Goal: Information Seeking & Learning: Learn about a topic

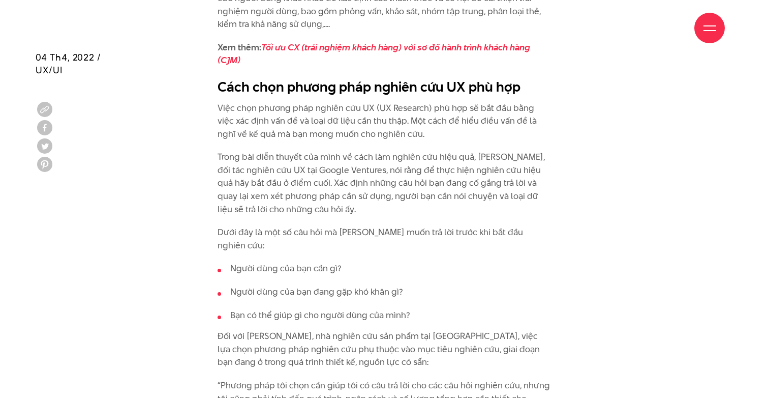
scroll to position [871, 0]
click at [303, 106] on p "Việc chọn phương pháp nghiên cứu UX (UX Research) phù hợp sẽ bắt đầu bằng việc …" at bounding box center [385, 120] width 334 height 39
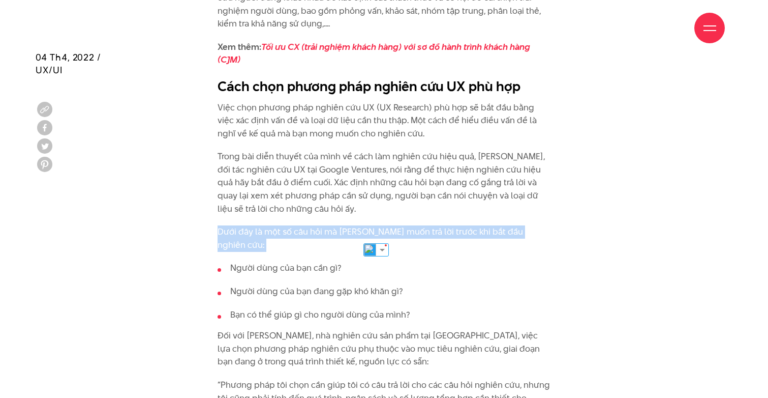
click at [354, 261] on li "Người dùng của bạn cần gì?" at bounding box center [385, 267] width 334 height 13
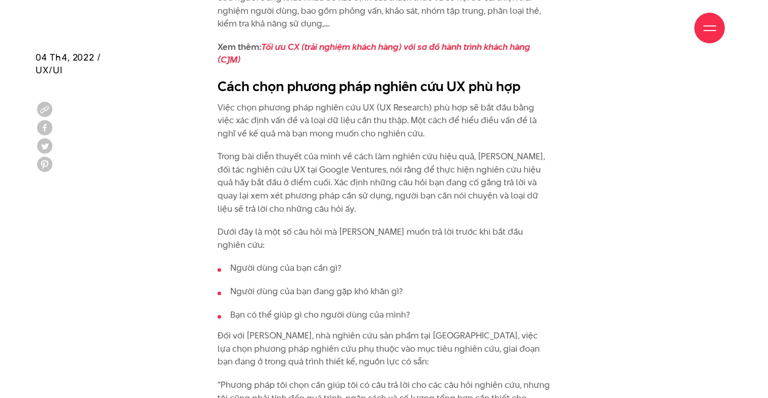
click at [354, 261] on li "Người dùng của bạn cần gì?" at bounding box center [385, 267] width 334 height 13
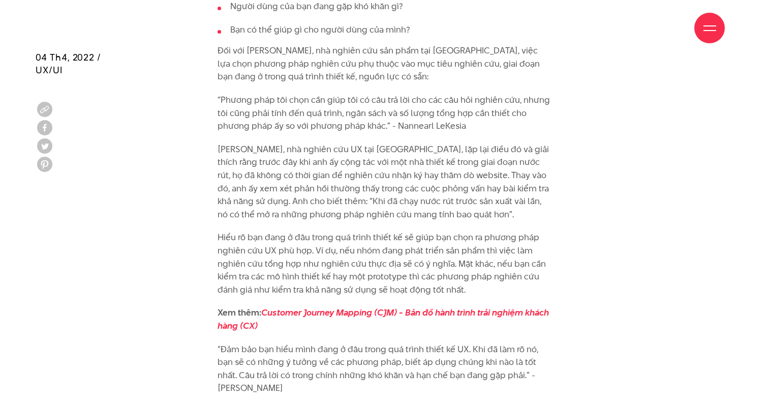
click at [354, 255] on p "Hiểu rõ bạn đang ở đâu trong quá trình thiết kế sẽ giúp bạn chọn ra phương pháp…" at bounding box center [385, 263] width 334 height 65
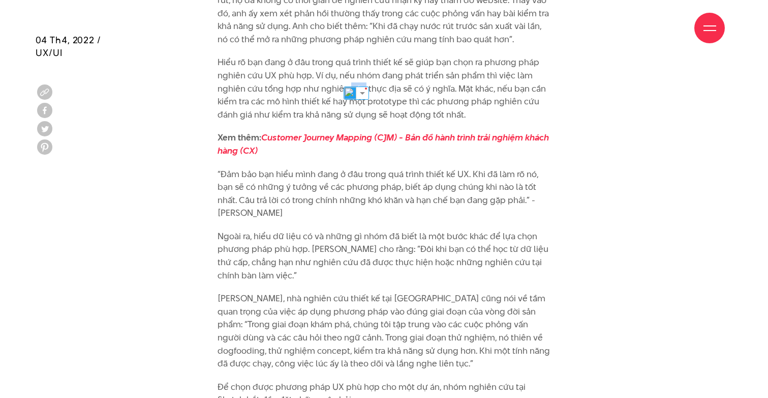
scroll to position [1338, 0]
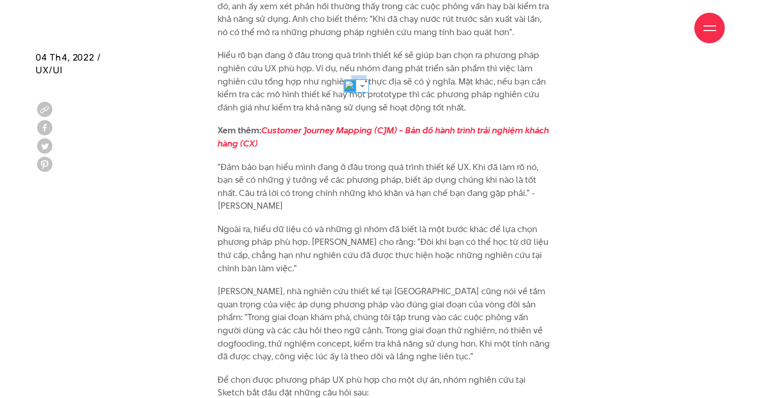
click at [354, 255] on p "Ngoài ra, hiểu dữ liệu có và những gì nhóm đã biết là một bước khác để lựa chọn…" at bounding box center [385, 249] width 334 height 52
click at [272, 223] on p "Ngoài ra, hiểu dữ liệu có và những gì nhóm đã biết là một bước khác để lựa chọn…" at bounding box center [385, 249] width 334 height 52
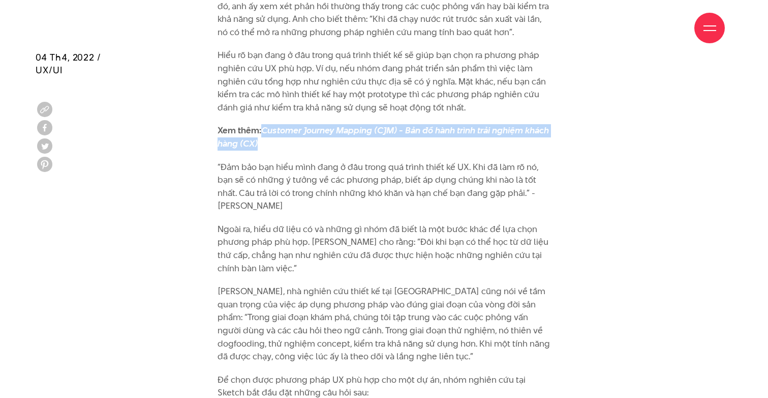
click at [287, 171] on p "“Đảm bảo bạn hiểu mình đang ở đâu trong quá trình thiết kế UX. Khi đã làm rõ nó…" at bounding box center [385, 187] width 334 height 52
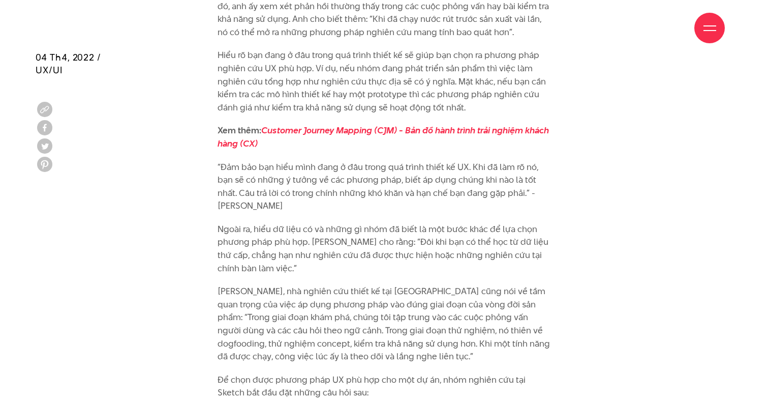
click at [287, 171] on p "“Đảm bảo bạn hiểu mình đang ở đâu trong quá trình thiết kế UX. Khi đã làm rõ nó…" at bounding box center [385, 187] width 334 height 52
click at [392, 161] on p "“Đảm bảo bạn hiểu mình đang ở đâu trong quá trình thiết kế UX. Khi đã làm rõ nó…" at bounding box center [385, 187] width 334 height 52
click at [331, 163] on p "“Đảm bảo bạn hiểu mình đang ở đâu trong quá trình thiết kế UX. Khi đã làm rõ nó…" at bounding box center [385, 187] width 334 height 52
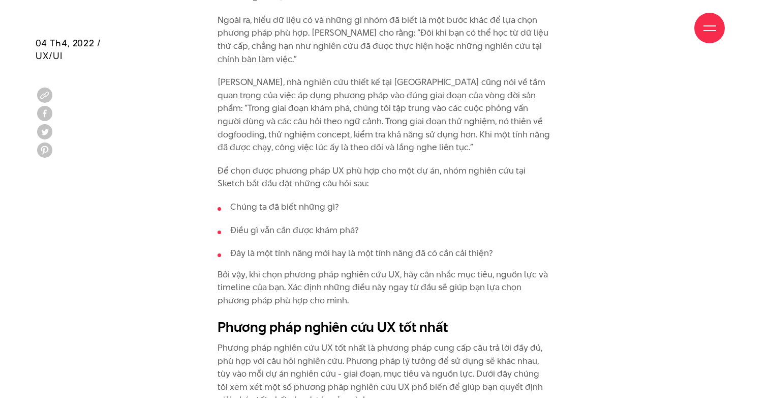
scroll to position [1554, 0]
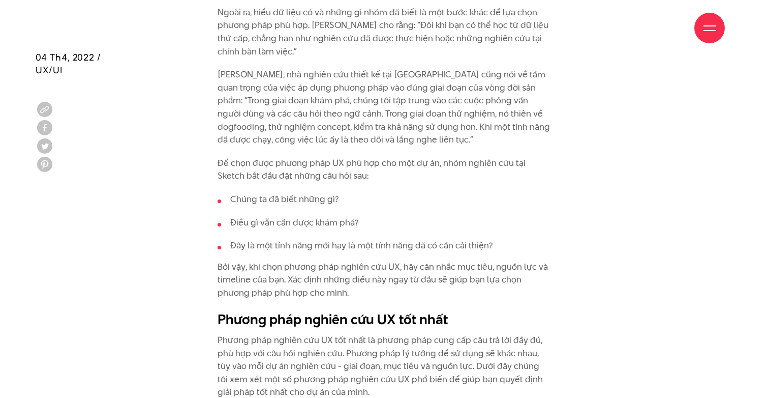
click at [331, 163] on p "Để chọn được phương pháp UX phù hợp cho một dự án, nhóm nghiên cứu tại Sketch b…" at bounding box center [385, 170] width 334 height 26
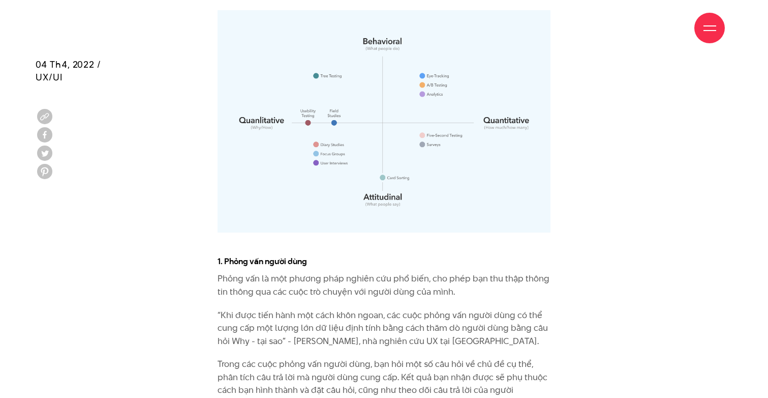
scroll to position [2023, 0]
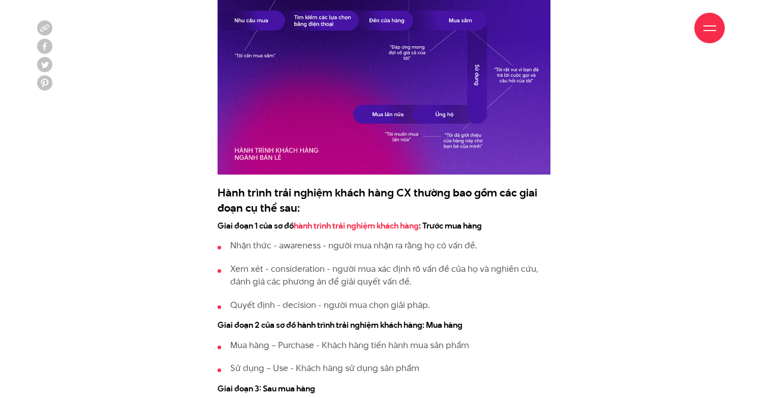
scroll to position [1215, 0]
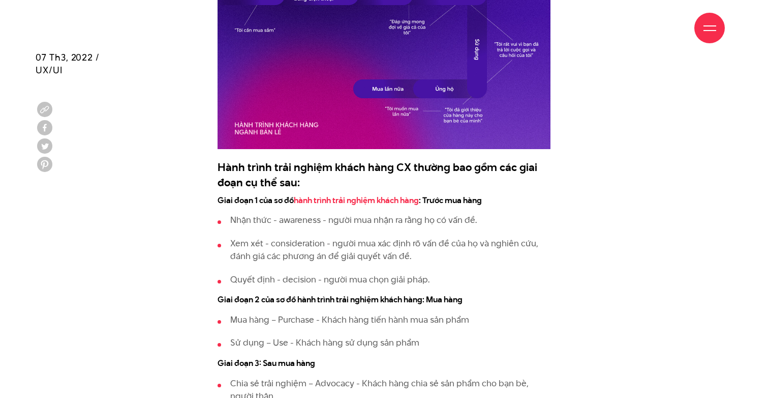
click at [284, 245] on ul "Nhận thức - awareness - người mua nhận ra rằng họ có vấn đề. Xem xét - consider…" at bounding box center [385, 250] width 334 height 72
click at [341, 294] on h4 "Giai đoạn 2 của sơ đồ hành trình trải nghiệm khách hàng: Mua hàng" at bounding box center [385, 300] width 334 height 12
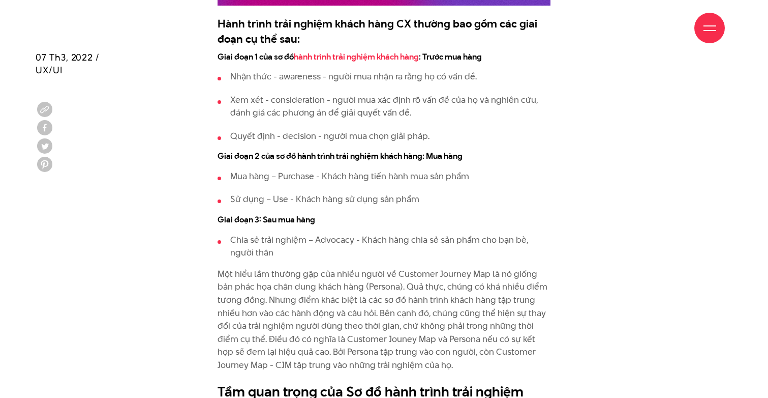
click at [341, 277] on p "Một hiểu lầm thường gặp của nhiều người về Customer Journey Map là nó giống bản…" at bounding box center [385, 320] width 334 height 104
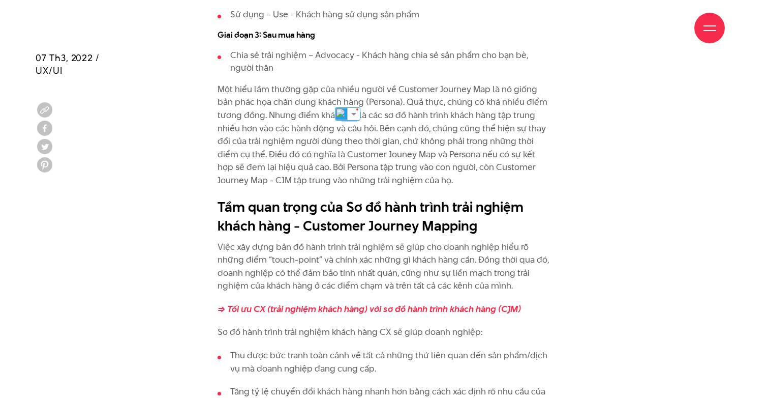
scroll to position [1544, 0]
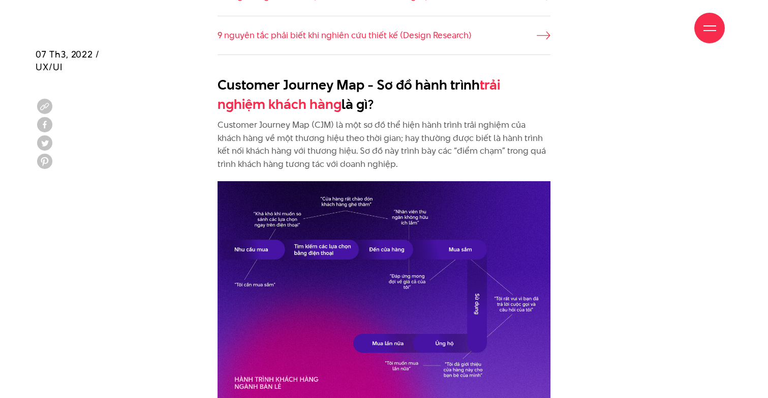
scroll to position [970, 0]
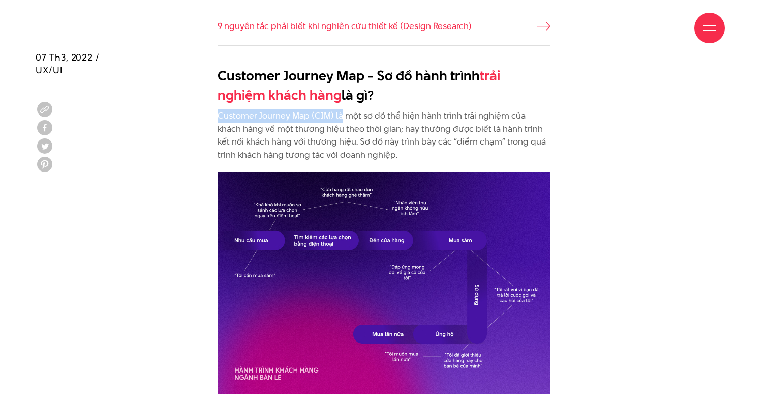
drag, startPoint x: 339, startPoint y: 102, endPoint x: 435, endPoint y: 88, distance: 97.1
click at [402, 112] on p "Customer Journey Map (CJM) là một sơ đồ thể hiện hành trình trải nghiệm của khá…" at bounding box center [385, 135] width 334 height 52
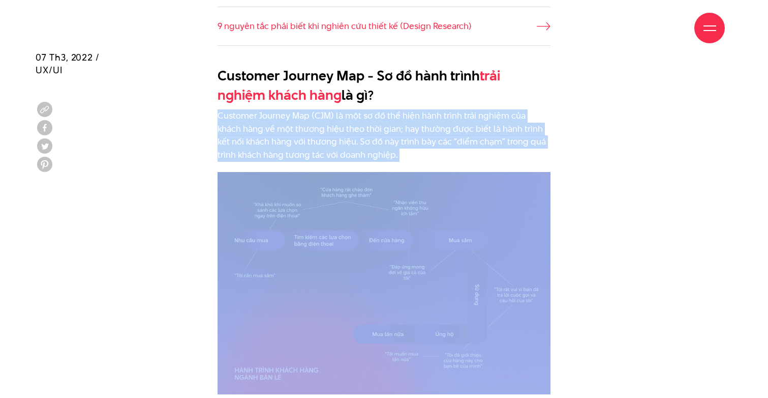
click at [346, 124] on p "Customer Journey Map (CJM) là một sơ đồ thể hiện hành trình trải nghiệm của khá…" at bounding box center [385, 135] width 334 height 52
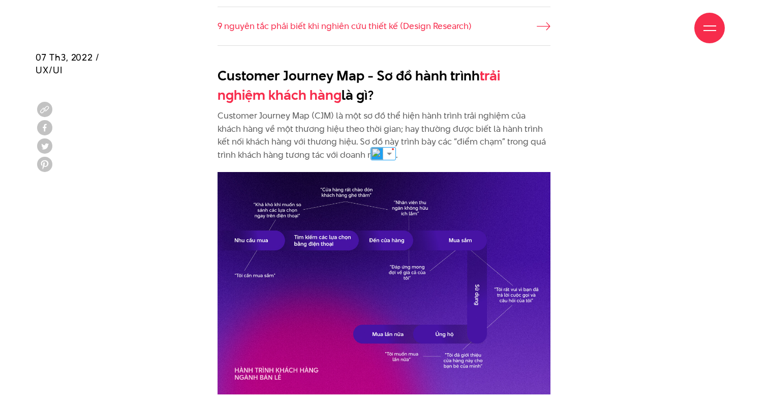
click at [346, 124] on p "Customer Journey Map (CJM) là một sơ đồ thể hiện hành trình trải nghiệm của khá…" at bounding box center [385, 135] width 334 height 52
click at [401, 121] on p "Customer Journey Map (CJM) là một sơ đồ thể hiện hành trình trải nghiệm của khá…" at bounding box center [385, 135] width 334 height 52
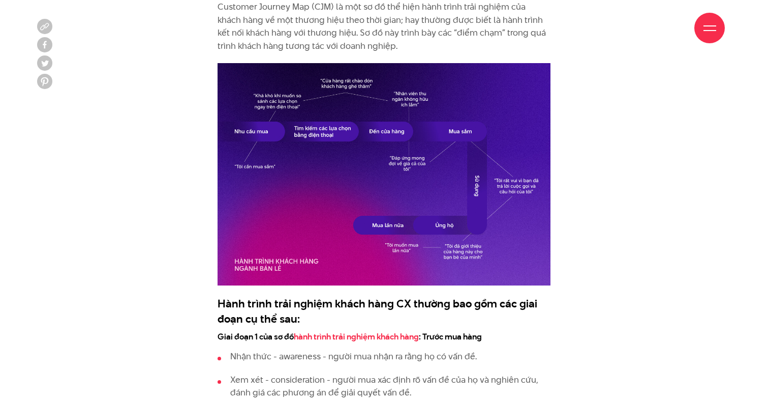
scroll to position [1088, 0]
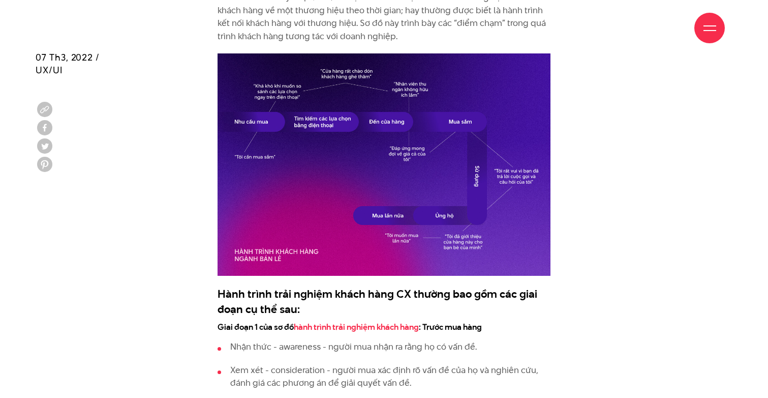
drag, startPoint x: 289, startPoint y: 281, endPoint x: 402, endPoint y: 281, distance: 112.9
click at [402, 286] on h3 "Hành trình trải nghiệm khách hàng CX thường bao gồm các giai đoạn cụ thể sau:" at bounding box center [385, 301] width 334 height 31
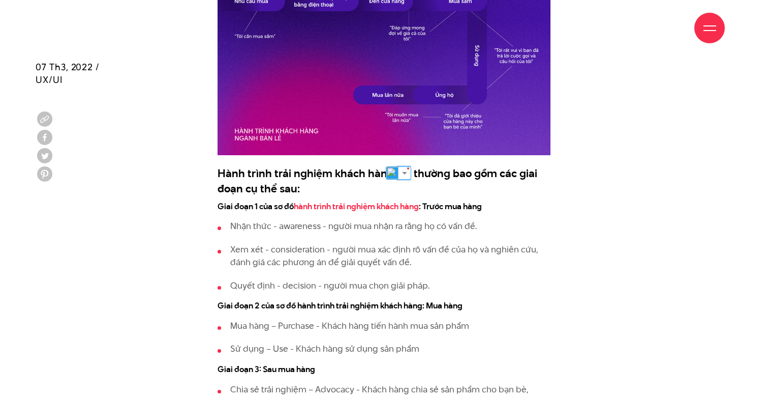
scroll to position [1221, 0]
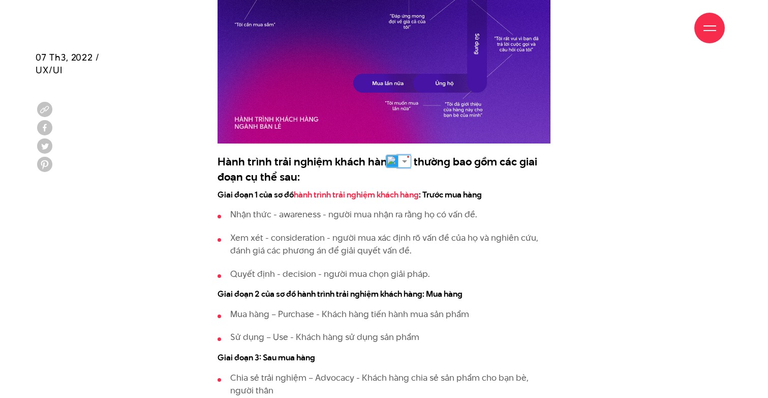
click at [239, 231] on p "Xem xét - consideration - người mua xác định rõ vấn đề của họ và nghiên cứu, đá…" at bounding box center [390, 244] width 321 height 26
click at [326, 208] on p "Nhận thức - awareness - người mua nhận ra rằng họ có vấn đề." at bounding box center [390, 214] width 321 height 13
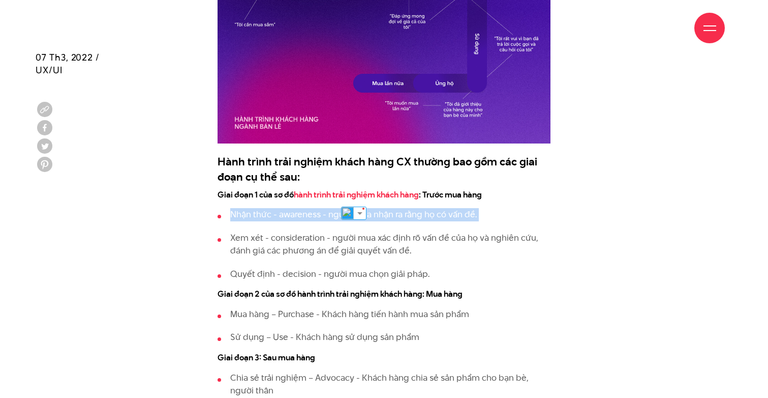
click at [330, 231] on p "Xem xét - consideration - người mua xác định rõ vấn đề của họ và nghiên cứu, đá…" at bounding box center [390, 244] width 321 height 26
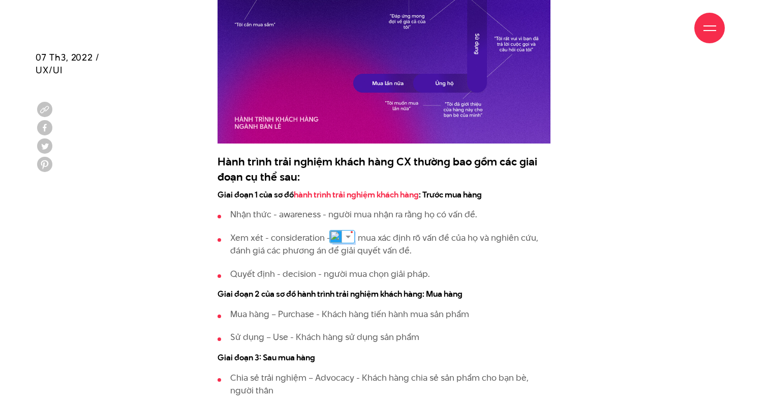
click at [330, 231] on p "Xem xét - consideration - người mua xác định rõ vấn đề của họ và nghiên cứu, đá…" at bounding box center [390, 244] width 321 height 26
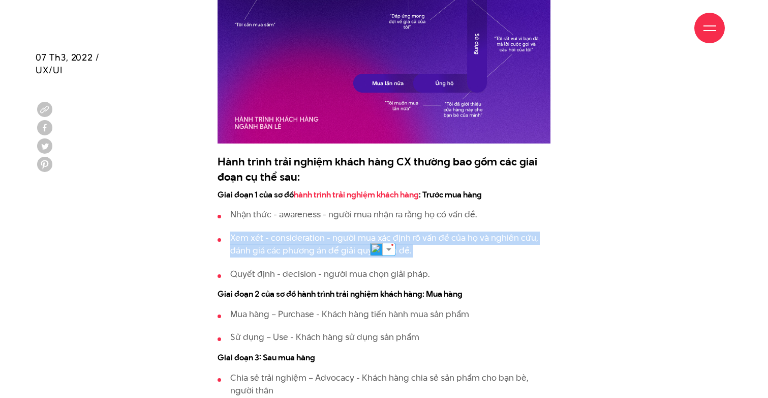
click at [328, 232] on p "Xem xét - consideration - người mua xác định rõ vấn đề của họ và nghiên cứu, đá…" at bounding box center [390, 244] width 321 height 26
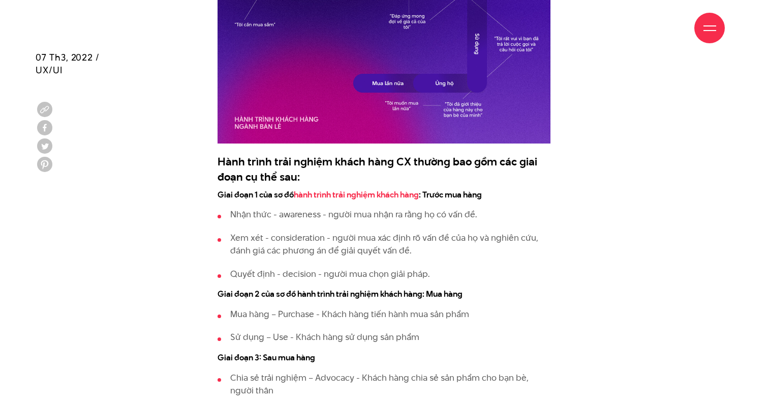
click at [328, 232] on p "Xem xét - consideration - người mua xác định rõ vấn đề của họ và nghiên cứu, đá…" at bounding box center [390, 244] width 321 height 26
click at [369, 268] on li "Quyết định - decision - người mua chọn giải pháp." at bounding box center [385, 274] width 334 height 13
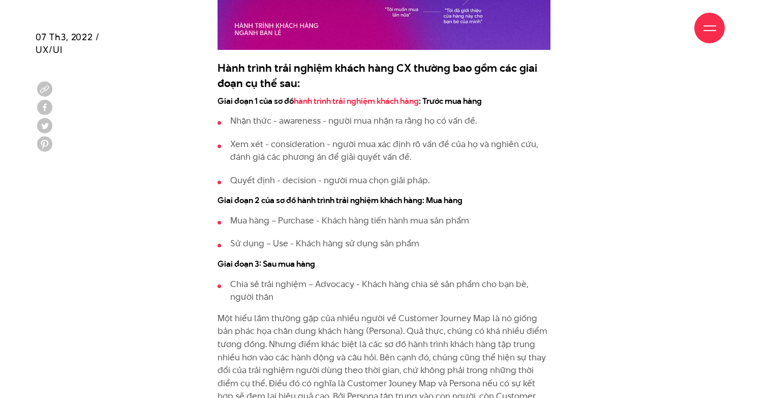
scroll to position [1317, 0]
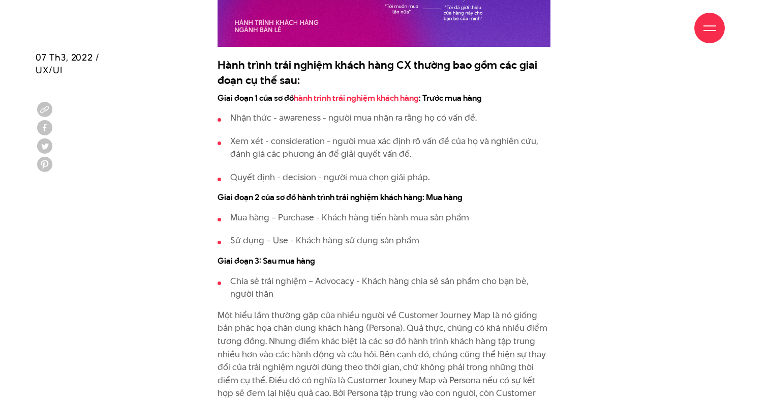
click at [362, 192] on h4 "Giai đoạn 2 của sơ đồ hành trình trải nghiệm khách hàng: Mua hàng" at bounding box center [385, 198] width 334 height 12
click at [335, 211] on li "Mua hàng – Purchase - Khách hàng tiến hành mua sản phẩm" at bounding box center [385, 217] width 334 height 13
click at [356, 211] on li "Mua hàng – Purchase - Khách hàng tiến hành mua sản phẩm" at bounding box center [385, 217] width 334 height 13
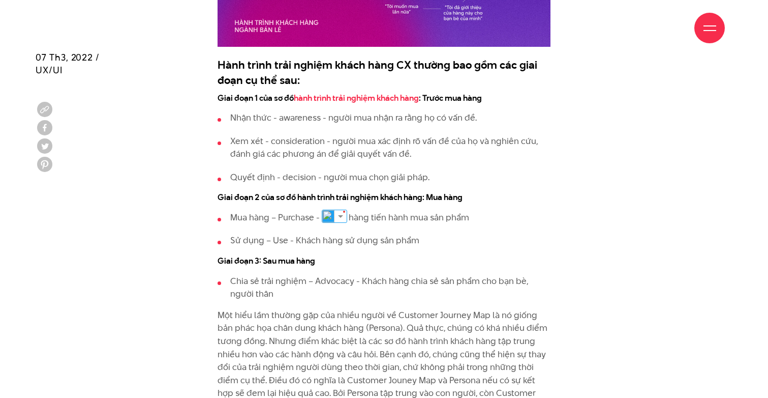
click at [356, 211] on li "Mua hàng – Purchase - Khách hàng tiến hành mua sản phẩm" at bounding box center [385, 217] width 334 height 13
click at [379, 211] on li "Mua hàng – Purchase - Khách hàng tiến hành mua sản phẩm" at bounding box center [385, 217] width 334 height 13
click at [395, 211] on li "Mua hàng – Purchase - Khách hàng tiến hành mua sản phẩm" at bounding box center [385, 217] width 334 height 13
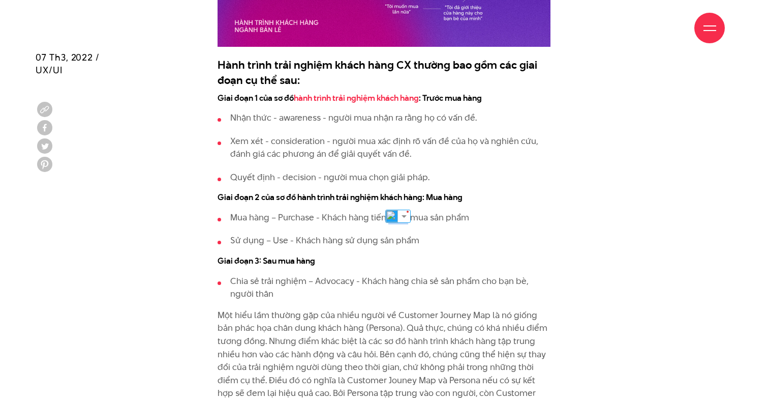
click at [421, 211] on li "Mua hàng – Purchase - Khách hàng tiến hành mua sản phẩm" at bounding box center [385, 217] width 334 height 13
click at [432, 211] on li "Mua hàng – Purchase - Khách hàng tiến hành mua sản phẩm" at bounding box center [385, 217] width 334 height 13
click at [457, 211] on li "Mua hàng – Purchase - Khách hàng tiến hành mua sản phẩm" at bounding box center [385, 217] width 334 height 13
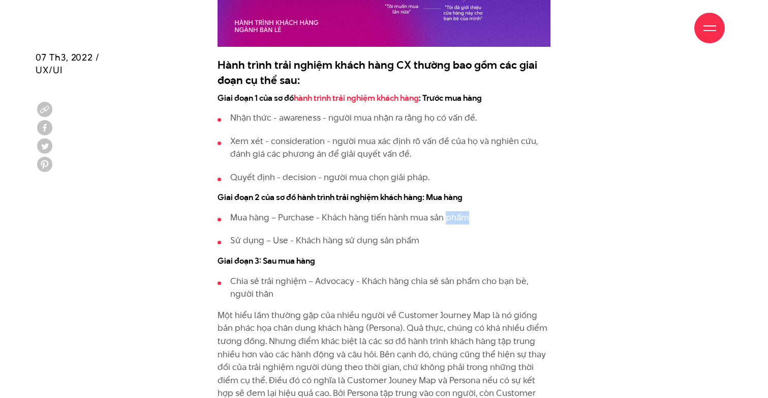
click at [457, 211] on li "Mua hàng – Purchase - Khách hàng tiến hành mua sản phẩm" at bounding box center [385, 217] width 334 height 13
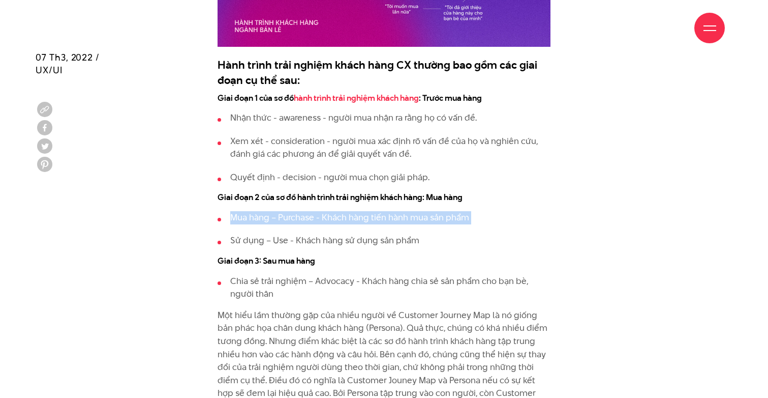
drag, startPoint x: 229, startPoint y: 194, endPoint x: 620, endPoint y: 213, distance: 391.5
click at [391, 234] on li "Sử dụng – Use - Khách hàng sử dụng sản phẩm​" at bounding box center [385, 240] width 334 height 13
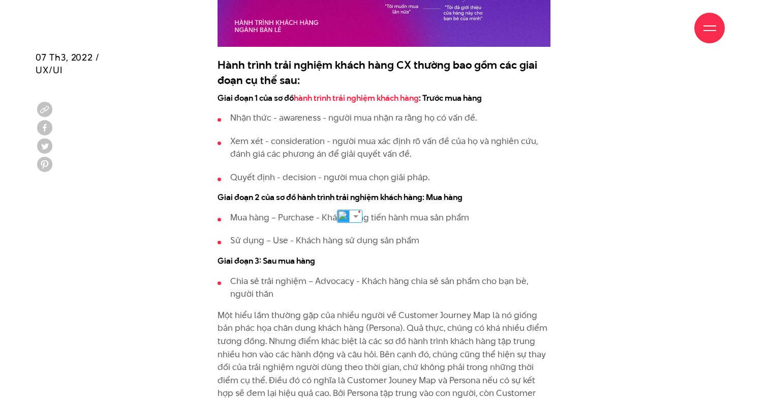
click at [391, 234] on li "Sử dụng – Use - Khách hàng sử dụng sản phẩm​" at bounding box center [385, 240] width 334 height 13
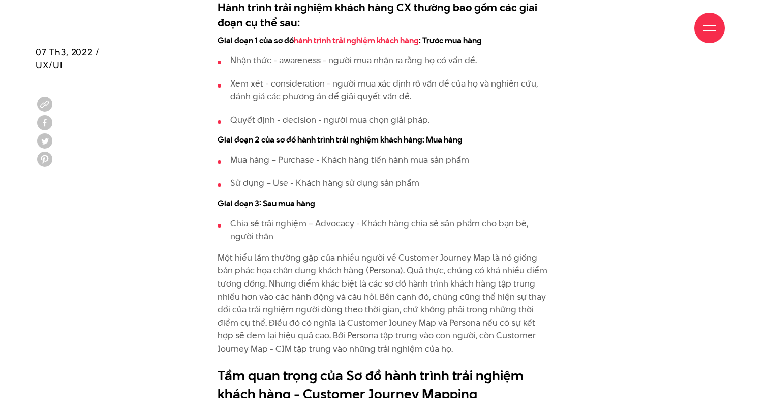
scroll to position [1380, 0]
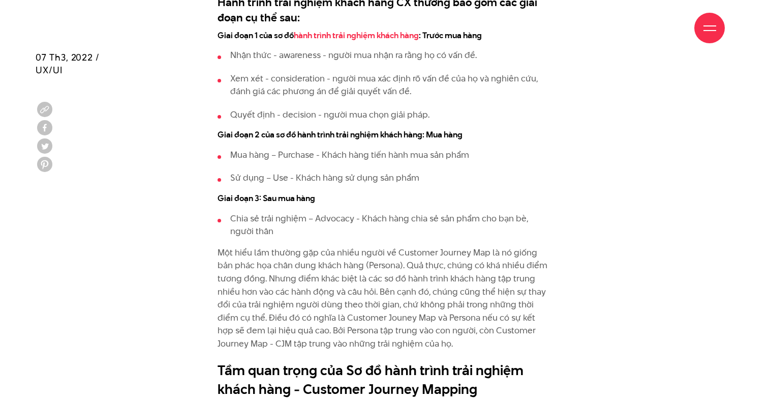
click at [425, 246] on p "Một hiểu lầm thường gặp của nhiều người về Customer Journey Map là nó giống bản…" at bounding box center [385, 298] width 334 height 104
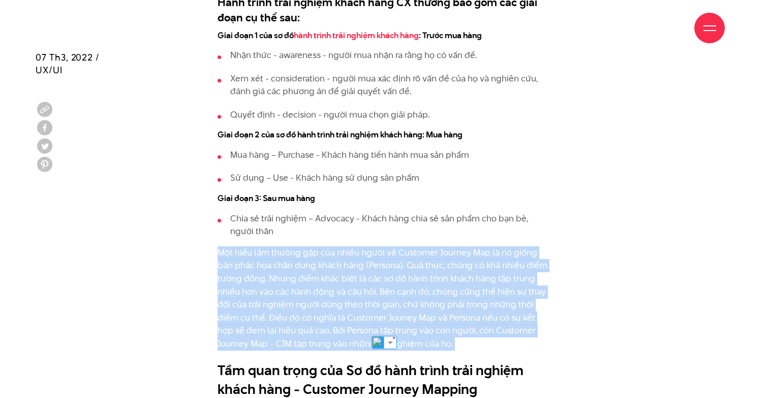
click at [425, 246] on p "Một hiểu lầm thường gặp của nhiều người về Customer Journey Map là nó giống bản…" at bounding box center [385, 298] width 334 height 104
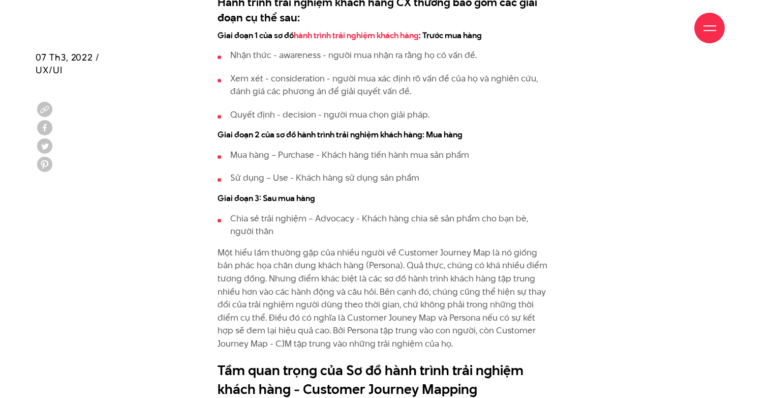
click at [425, 246] on p "Một hiểu lầm thường gặp của nhiều người về Customer Journey Map là nó giống bản…" at bounding box center [385, 298] width 334 height 104
click at [377, 246] on p "Một hiểu lầm thường gặp của nhiều người về Customer Journey Map là nó giống bản…" at bounding box center [385, 298] width 334 height 104
click at [424, 251] on p "Một hiểu lầm thường gặp của nhiều người về Customer Journey Map là nó giống bản…" at bounding box center [385, 298] width 334 height 104
click at [328, 260] on p "Một hiểu lầm thường gặp của nhiều người về Customer Journey Map là nó giống bản…" at bounding box center [385, 298] width 334 height 104
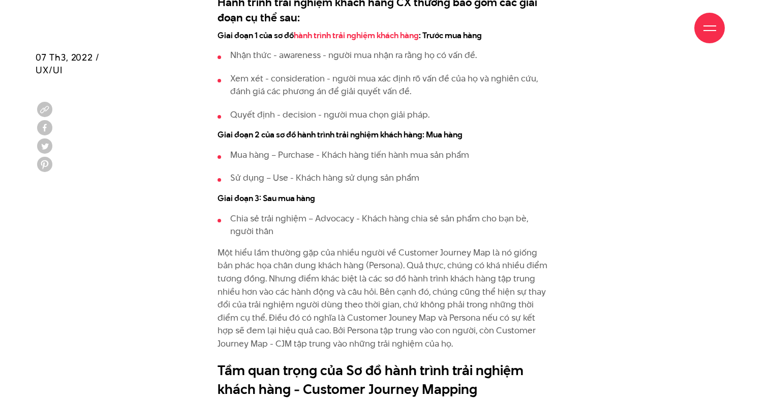
click at [328, 260] on p "Một hiểu lầm thường gặp của nhiều người về Customer Journey Map là nó giống bản…" at bounding box center [385, 298] width 334 height 104
click at [360, 267] on p "Một hiểu lầm thường gặp của nhiều người về Customer Journey Map là nó giống bản…" at bounding box center [385, 298] width 334 height 104
click at [361, 312] on p "Một hiểu lầm thường gặp của nhiều người về Customer Journey Map là nó giống bản…" at bounding box center [385, 298] width 334 height 104
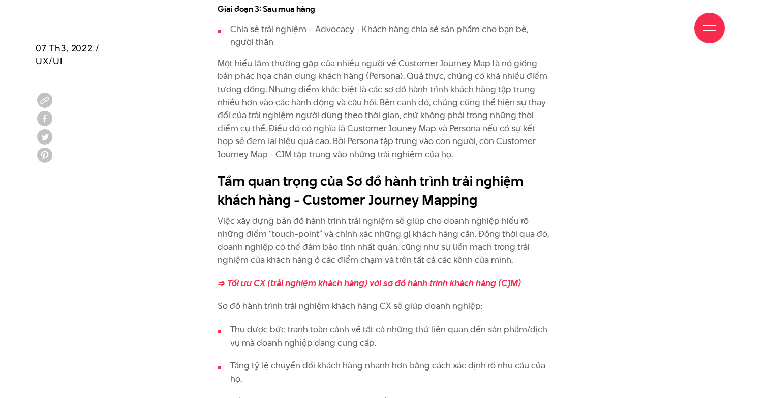
scroll to position [1581, 0]
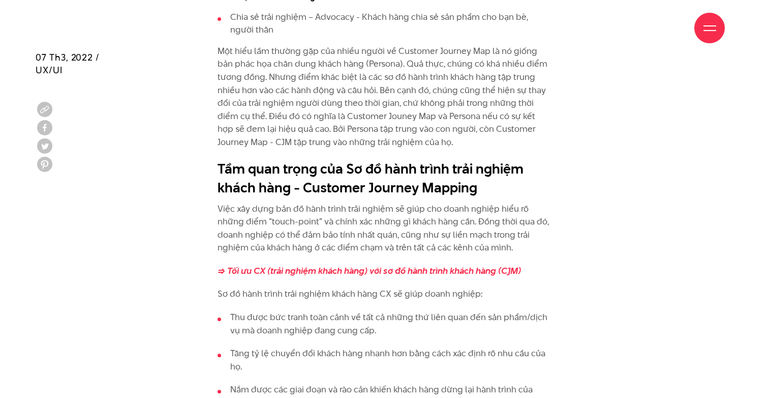
click at [293, 159] on h2 "Tầm quan trọng của Sơ đồ hành trình trải nghiệm khách hàng - Customer Journey M…" at bounding box center [385, 178] width 334 height 38
click at [378, 159] on h2 "Tầm quan trọng của Sơ đồ hành trình trải nghiệm khách hàng - Customer Journey M…" at bounding box center [385, 178] width 334 height 38
click at [270, 170] on h2 "Tầm quan trọng của Sơ đồ hành trình trải nghiệm khách hàng - Customer Journey M…" at bounding box center [385, 178] width 334 height 38
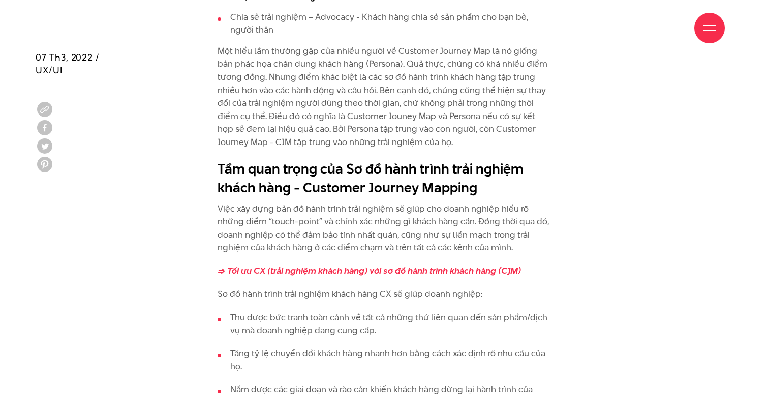
click at [270, 170] on h2 "Tầm quan trọng của Sơ đồ hành trình trải nghiệm khách hàng - Customer Journey M…" at bounding box center [385, 178] width 334 height 38
click at [347, 202] on p "Việc xây dựng bản đồ hành trình trải nghiệm sẽ giúp cho doanh nghiệp hiểu rõ nh…" at bounding box center [385, 228] width 334 height 52
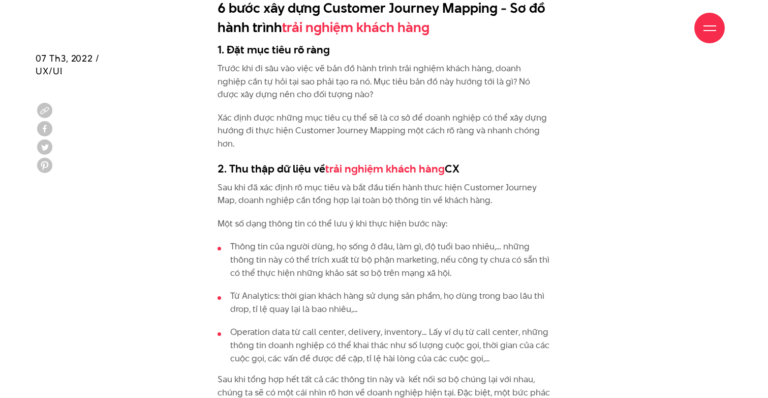
scroll to position [2670, 0]
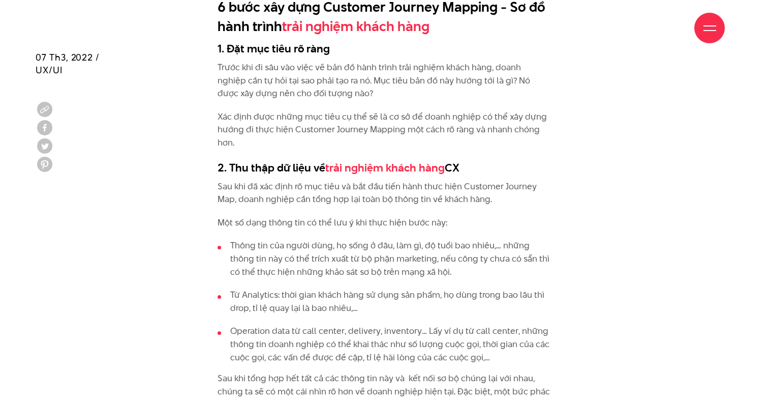
click at [319, 52] on div "Giới thiệu Dự án Dịch vụ Góc nhìn Liên hệ" at bounding box center [384, 28] width 682 height 56
click at [350, 66] on p "Trước khi đi sâu vào việc vẽ bản đồ hành trình trải nghiệm khách hàng, doanh ng…" at bounding box center [385, 80] width 334 height 39
click at [261, 79] on p "Trước khi đi sâu vào việc vẽ bản đồ hành trình trải nghiệm khách hàng, doanh ng…" at bounding box center [385, 80] width 334 height 39
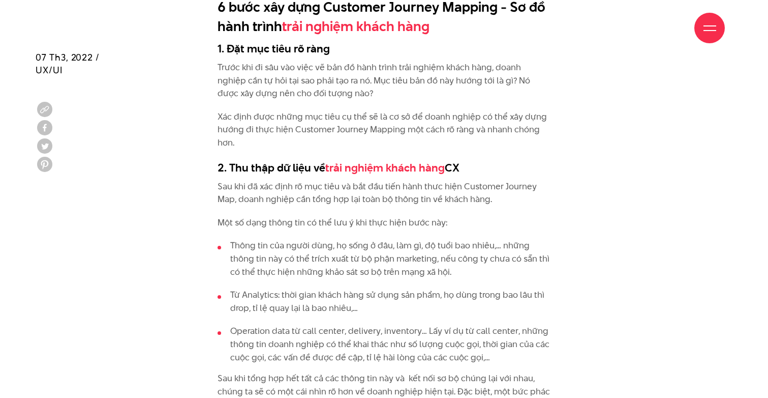
click at [261, 79] on p "Trước khi đi sâu vào việc vẽ bản đồ hành trình trải nghiệm khách hàng, doanh ng…" at bounding box center [385, 80] width 334 height 39
click at [332, 110] on p "Xác định được những mục tiêu cụ thể sẽ là cơ sở để doanh nghiệp có thể xây dựng…" at bounding box center [385, 129] width 334 height 39
click at [266, 130] on p "Xác định được những mục tiêu cụ thể sẽ là cơ sở để doanh nghiệp có thể xây dựng…" at bounding box center [385, 129] width 334 height 39
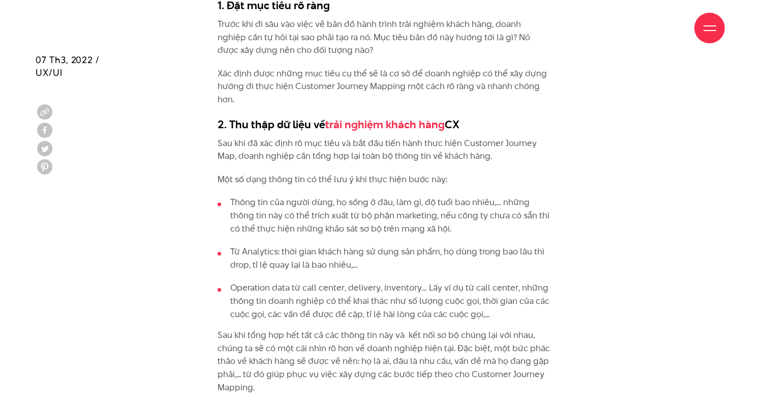
scroll to position [2715, 0]
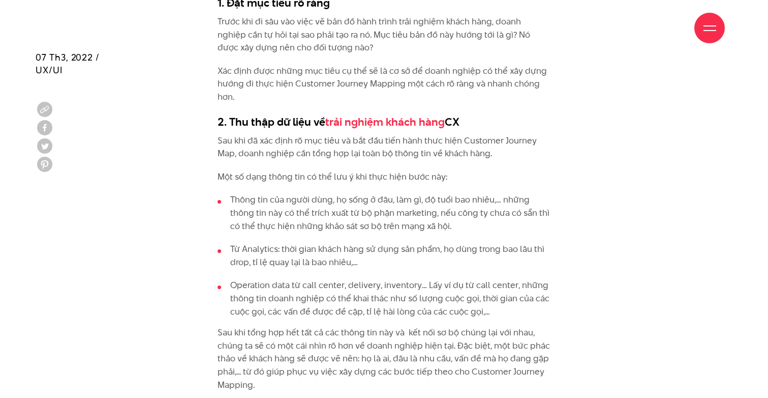
click at [266, 134] on p "Sau khi đã xác định rõ mục tiêu và bắt đầu tiến hành thưc hiện Customer Journey…" at bounding box center [385, 147] width 334 height 26
click at [287, 134] on p "Sau khi đã xác định rõ mục tiêu và bắt đầu tiến hành thưc hiện Customer Journey…" at bounding box center [385, 147] width 334 height 26
